Goal: Navigation & Orientation: Find specific page/section

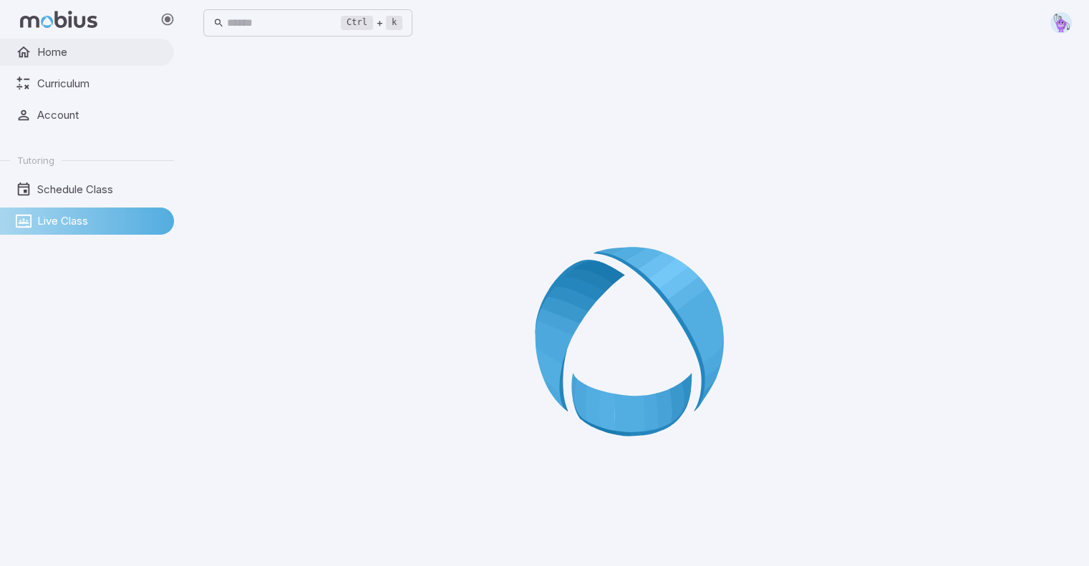
click at [83, 49] on span "Home" at bounding box center [100, 52] width 127 height 16
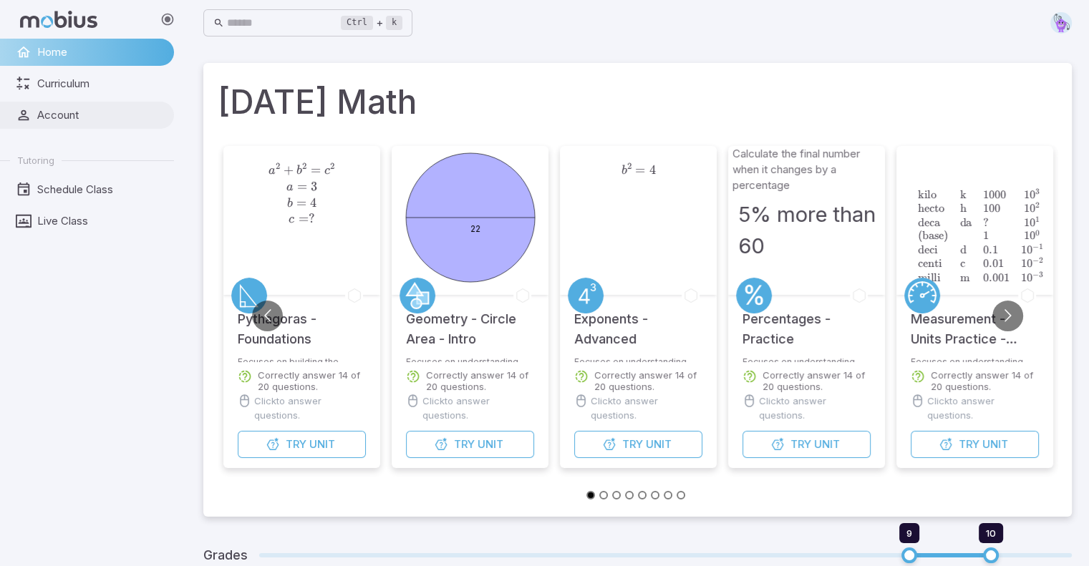
click at [130, 118] on span "Account" at bounding box center [100, 115] width 127 height 16
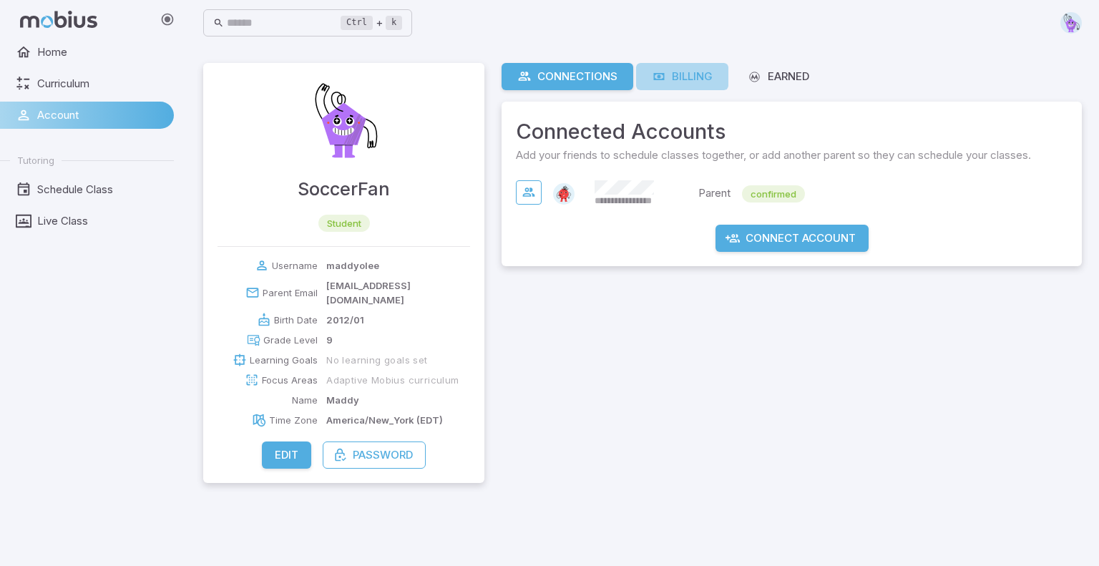
click at [696, 84] on link "Billing" at bounding box center [682, 76] width 92 height 27
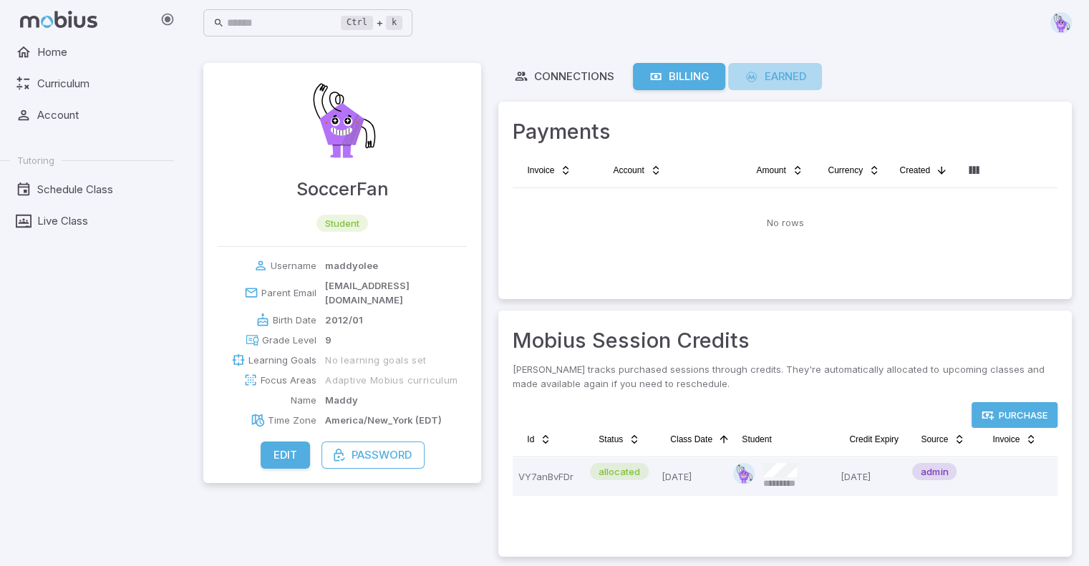
click at [734, 72] on link "Earned" at bounding box center [775, 76] width 94 height 27
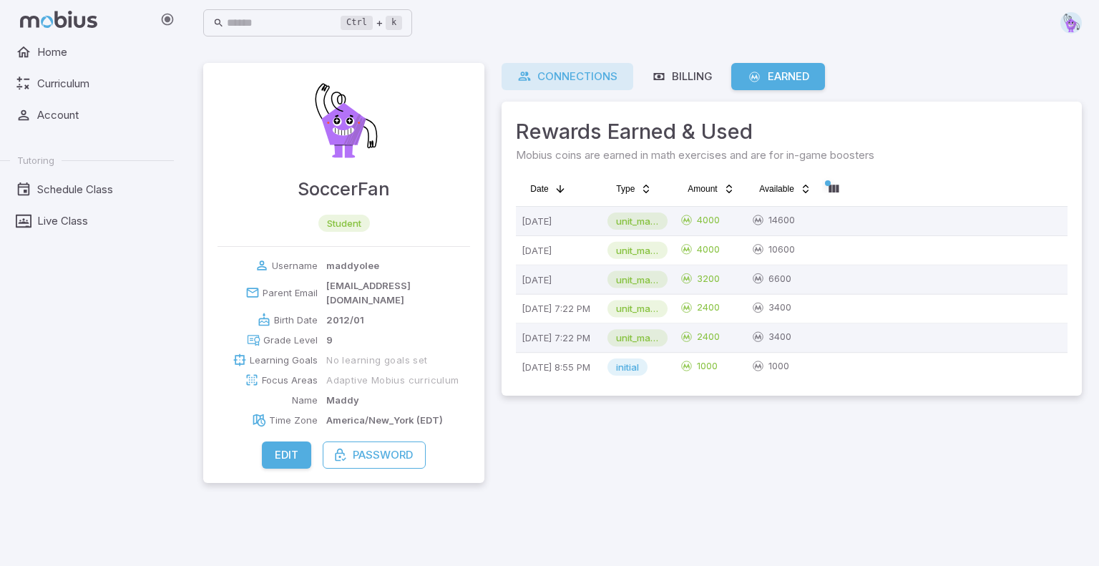
click at [525, 76] on icon at bounding box center [524, 76] width 14 height 14
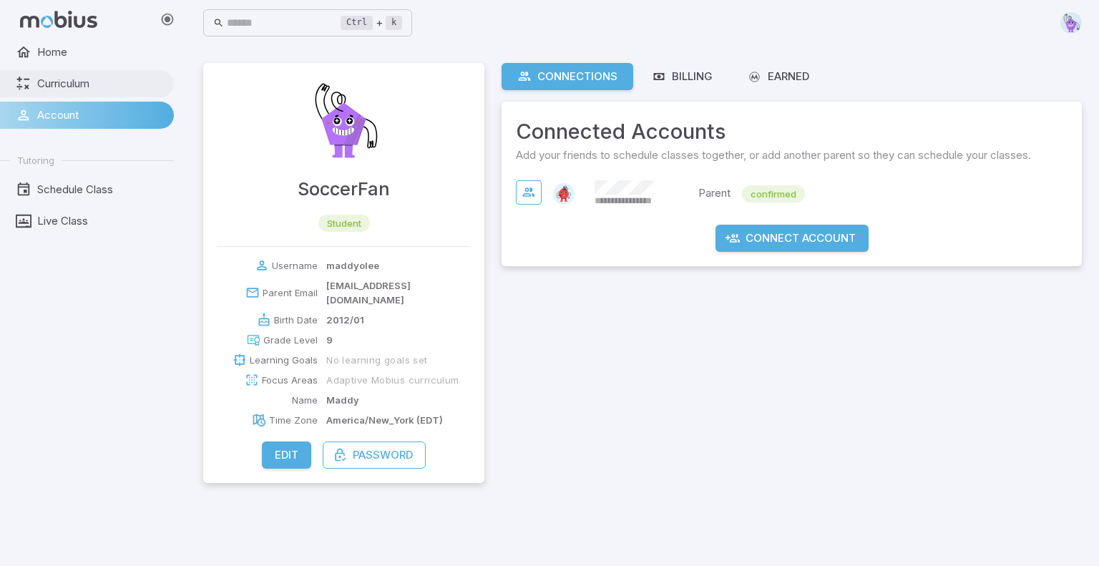
click at [34, 79] on link "Curriculum" at bounding box center [87, 83] width 174 height 27
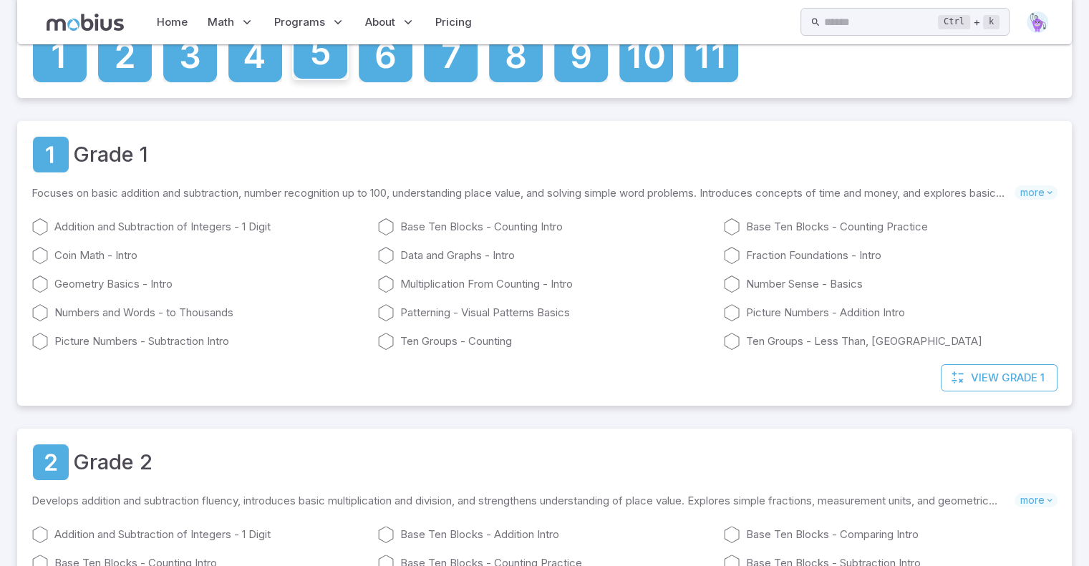
scroll to position [158, 0]
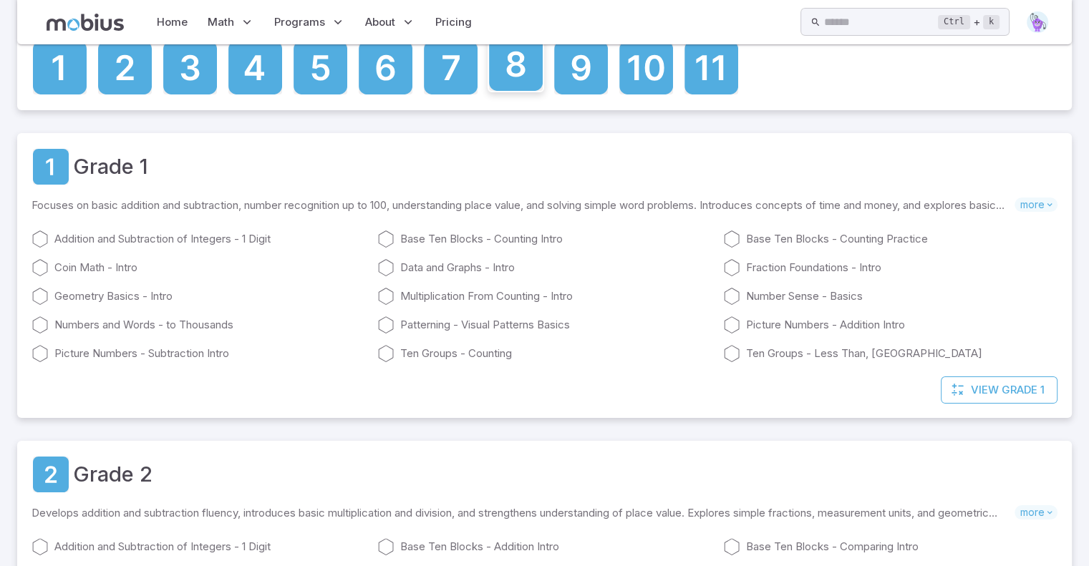
click at [528, 77] on icon at bounding box center [516, 64] width 54 height 54
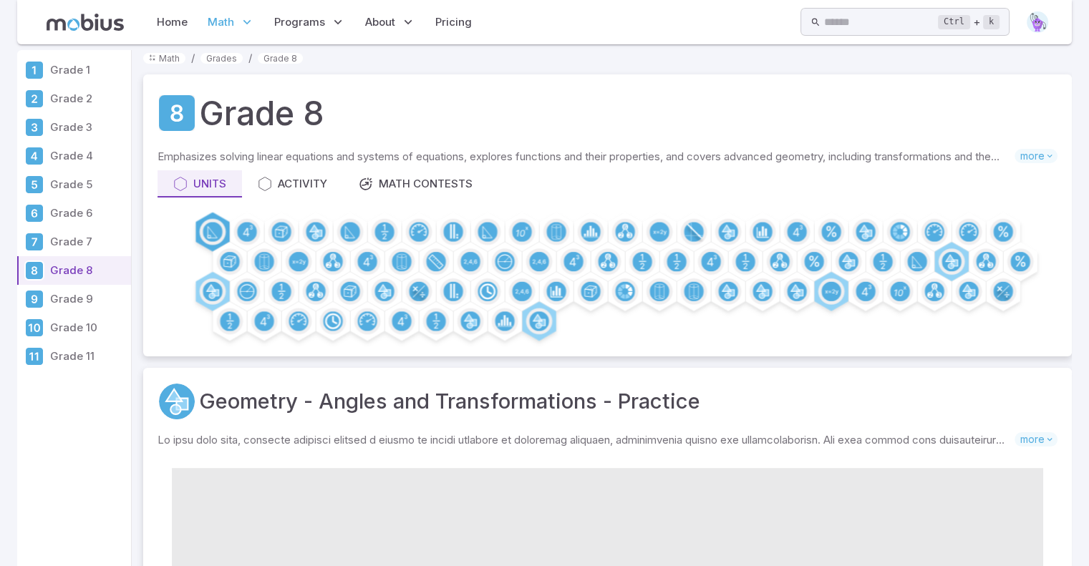
scroll to position [0, 0]
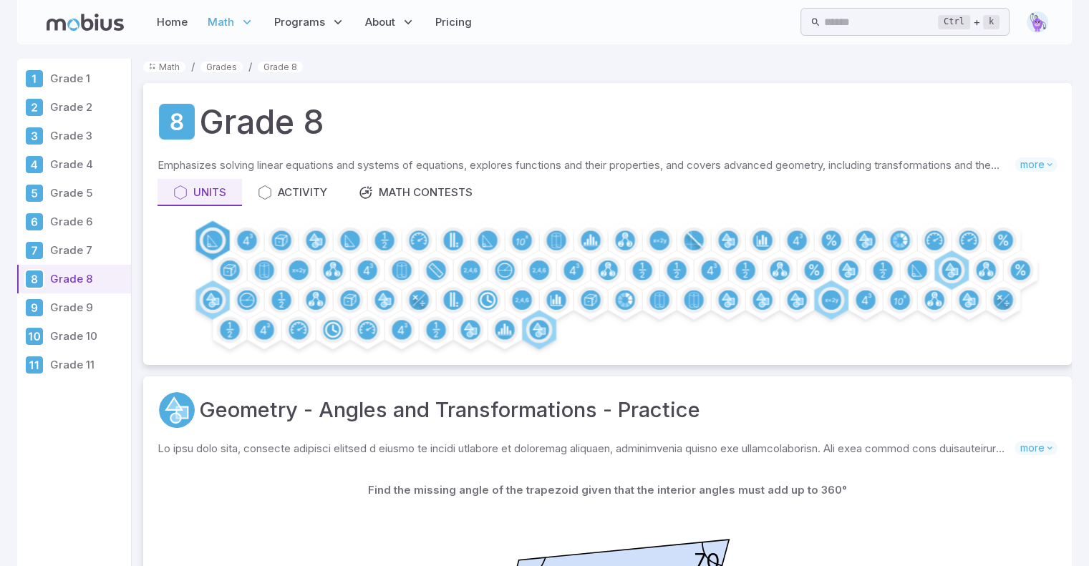
click at [402, 220] on div "Grade 8 Emphasizes solving linear equations and systems of equations, explores …" at bounding box center [607, 224] width 928 height 282
